Goal: Find specific page/section: Find specific page/section

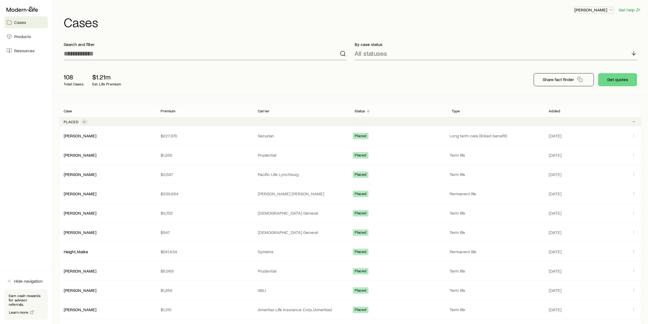
click at [586, 9] on p "[PERSON_NAME]" at bounding box center [594, 9] width 39 height 5
click at [575, 26] on span "Licenses and contracts" at bounding box center [583, 24] width 45 height 5
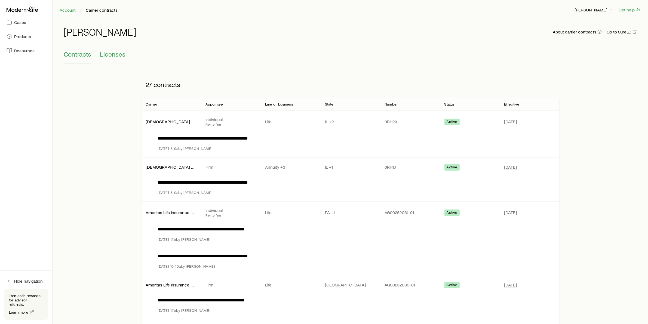
click at [120, 55] on span "Licenses" at bounding box center [113, 54] width 26 height 8
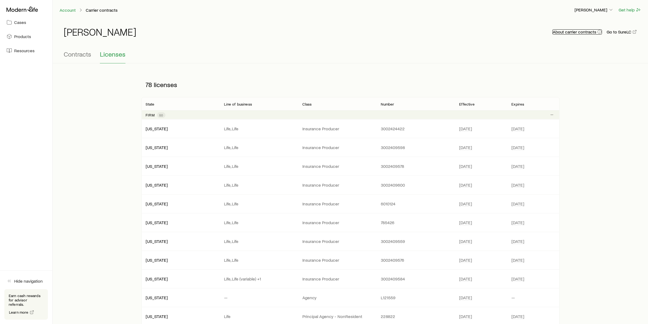
click at [585, 31] on button "About carrier contracts" at bounding box center [577, 31] width 50 height 5
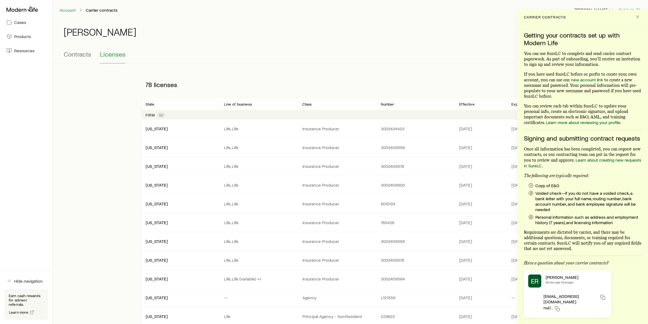
click at [478, 34] on div "[PERSON_NAME] About carrier contracts Go to SureLC" at bounding box center [350, 34] width 573 height 17
click at [84, 59] on button "Contracts" at bounding box center [77, 56] width 27 height 13
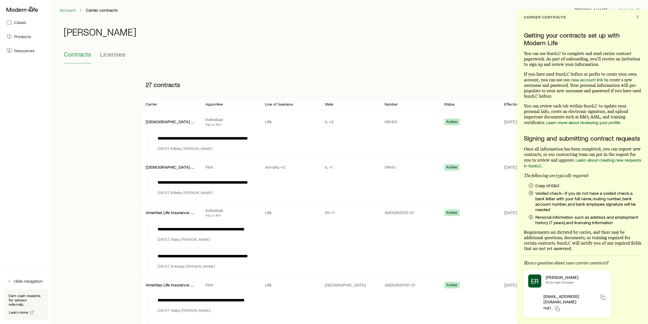
click at [357, 55] on div "Contracts Licenses" at bounding box center [350, 56] width 573 height 13
click at [638, 19] on icon "Close" at bounding box center [637, 16] width 5 height 5
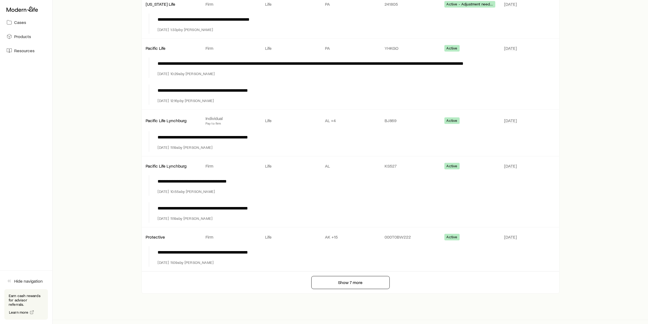
scroll to position [937, 0]
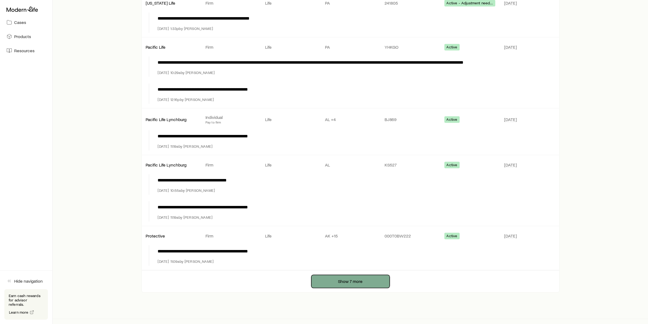
click at [342, 277] on button "Show 7 more" at bounding box center [350, 281] width 78 height 13
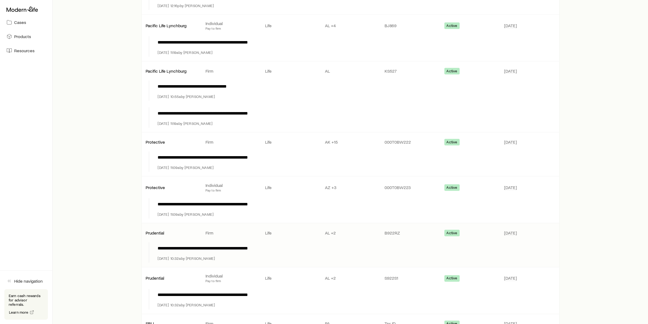
scroll to position [1047, 0]
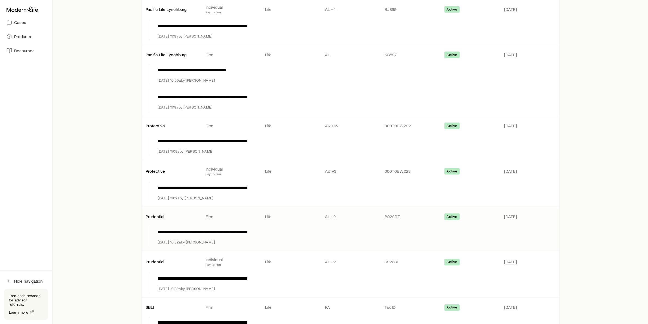
click at [206, 229] on p "**********" at bounding box center [355, 232] width 395 height 7
click at [330, 214] on p "AL +2" at bounding box center [350, 216] width 51 height 5
click at [329, 276] on p "**********" at bounding box center [355, 279] width 395 height 7
click at [331, 259] on p "AL +2" at bounding box center [350, 261] width 51 height 5
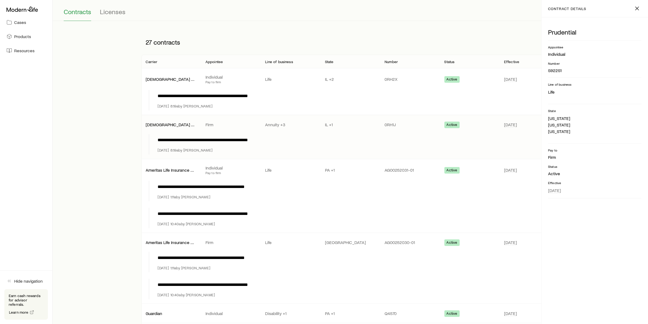
scroll to position [26, 0]
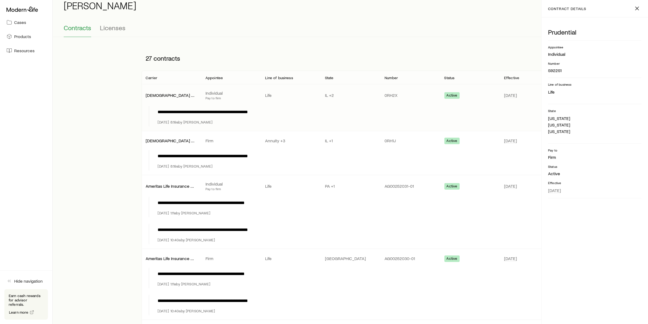
click at [196, 102] on div "[DEMOGRAPHIC_DATA] General Individual Pay to firm Life IL +2 0RH2X Active [DATE]" at bounding box center [351, 95] width 418 height 22
click at [226, 147] on div "[DEMOGRAPHIC_DATA] General [PERSON_NAME] +3 IL +1 0RH1J Active [DATE]" at bounding box center [351, 140] width 418 height 19
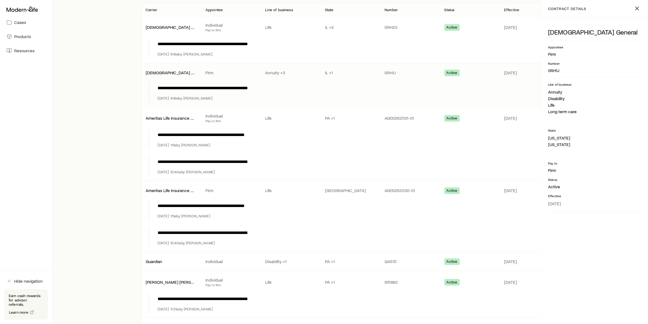
scroll to position [0, 0]
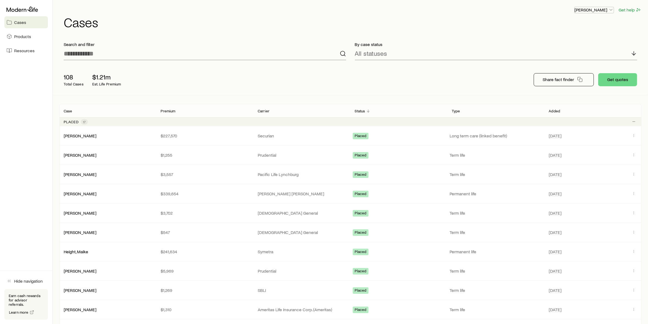
click at [600, 13] on button "[PERSON_NAME]" at bounding box center [594, 10] width 40 height 7
click at [583, 35] on span "Commission schedule" at bounding box center [582, 36] width 42 height 5
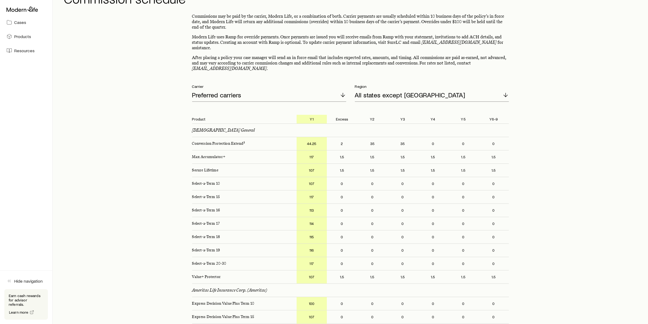
scroll to position [34, 0]
